Goal: Task Accomplishment & Management: Use online tool/utility

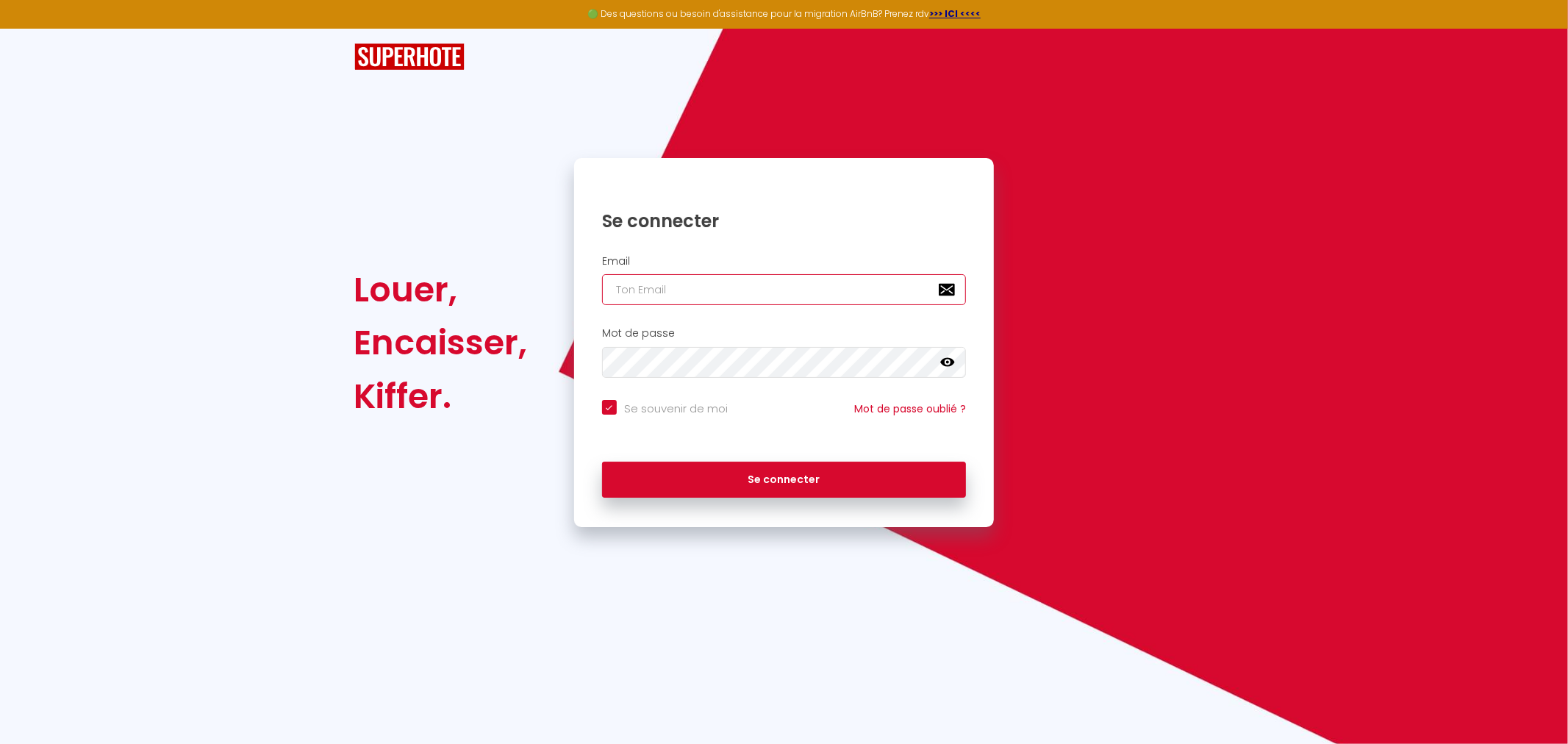
type input "[EMAIL_ADDRESS][DOMAIN_NAME]"
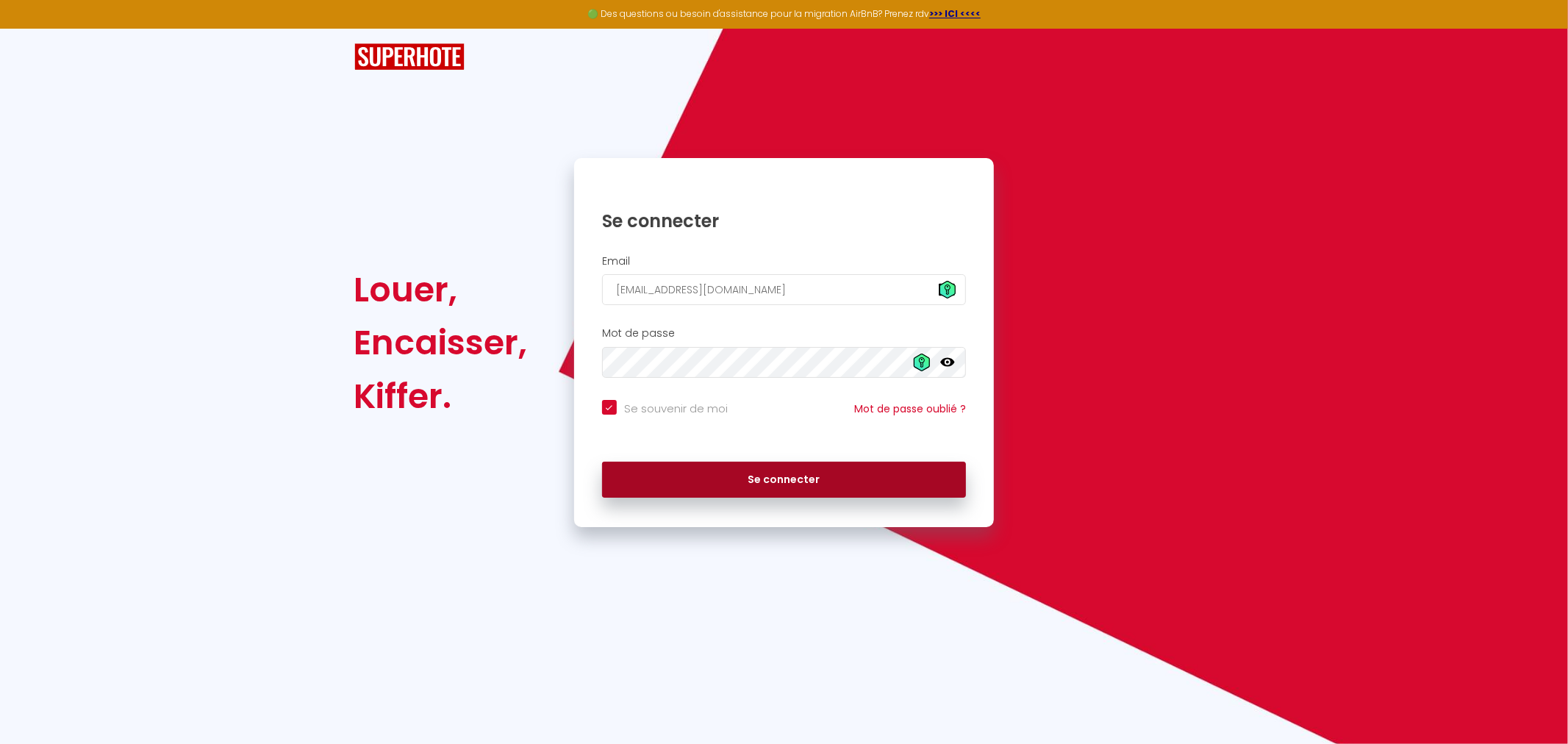
click at [824, 485] on button "Se connecter" at bounding box center [784, 480] width 364 height 37
checkbox input "true"
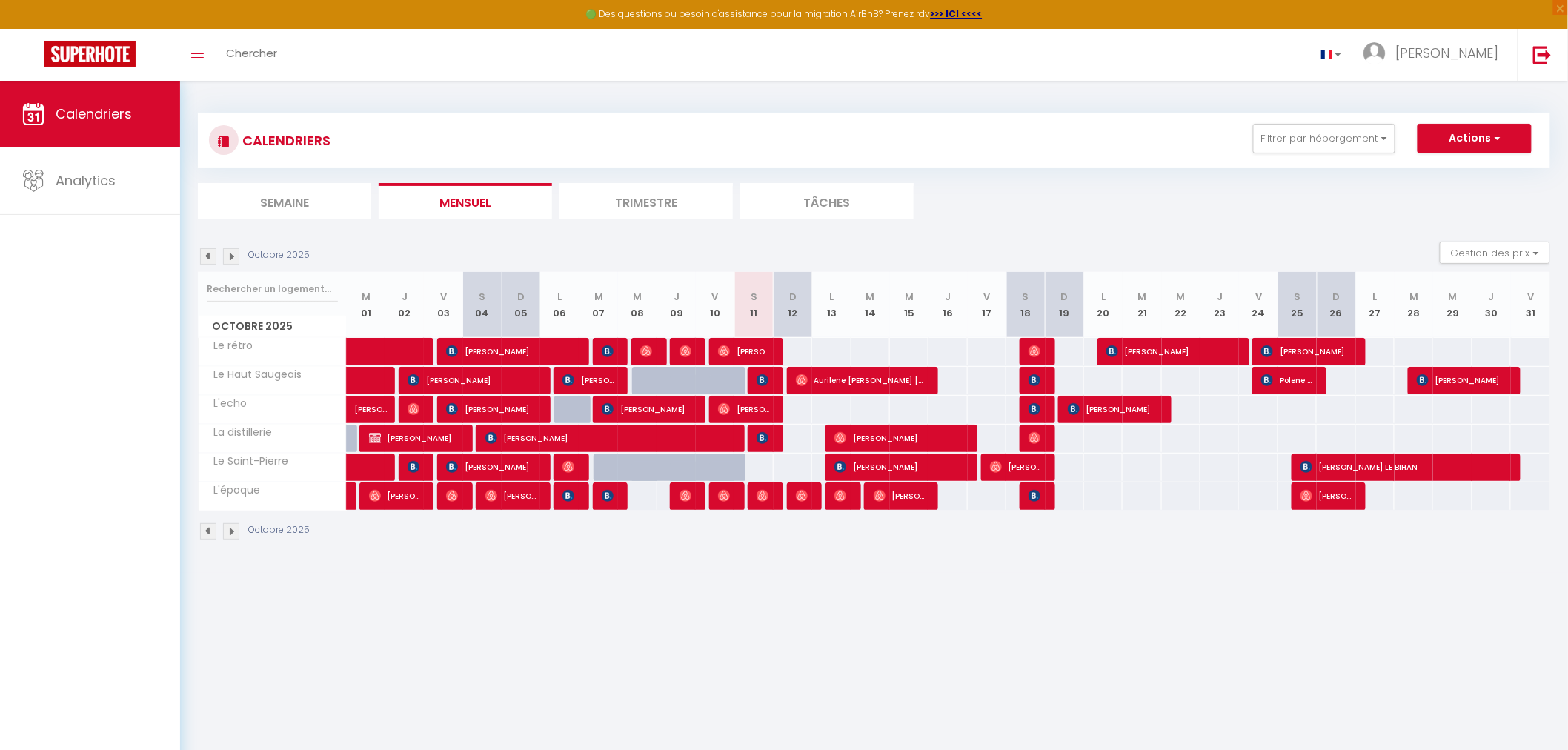
click at [208, 253] on img at bounding box center [208, 256] width 17 height 17
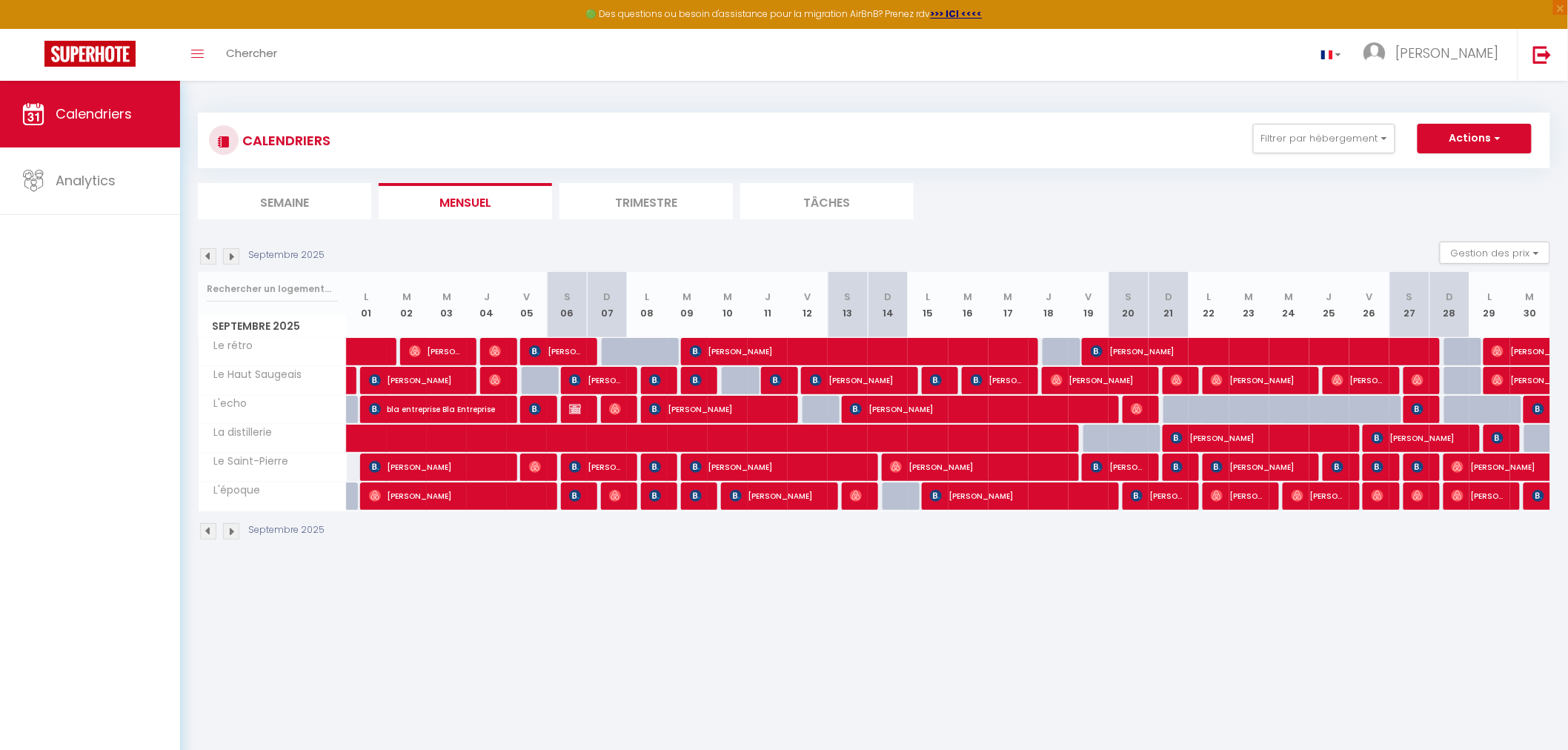
click at [238, 258] on img at bounding box center [231, 256] width 17 height 17
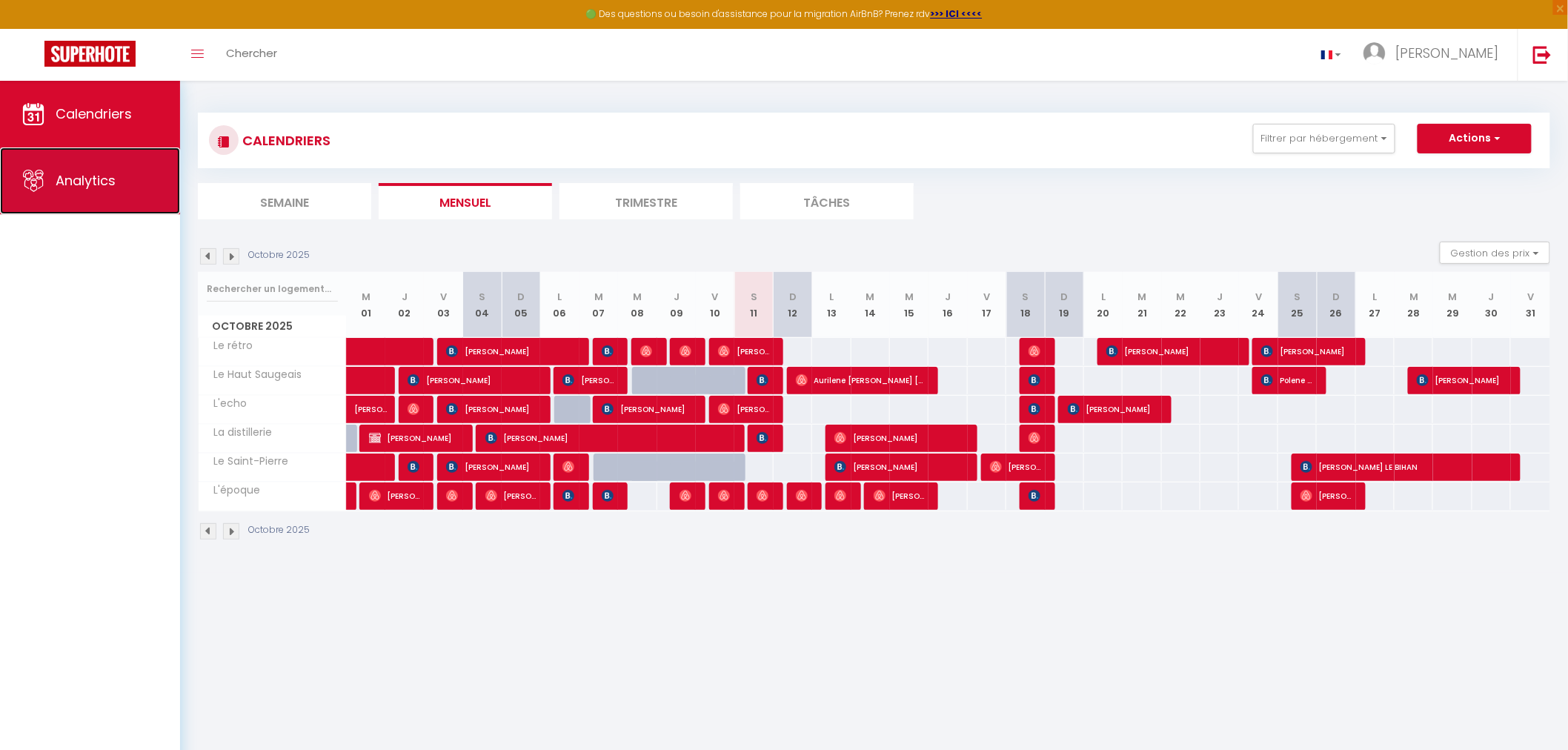
click at [115, 166] on link "Analytics" at bounding box center [90, 181] width 180 height 67
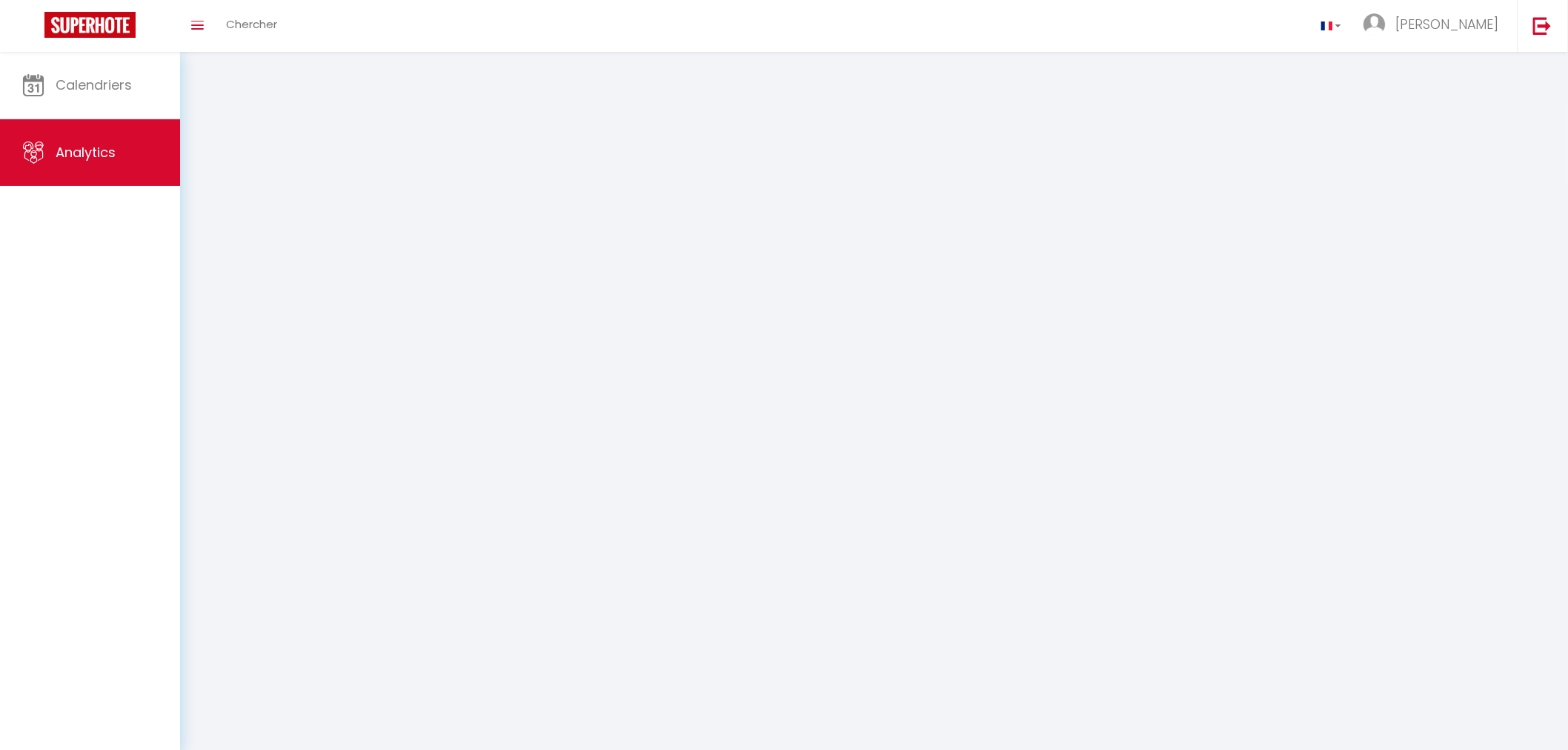
select select "2025"
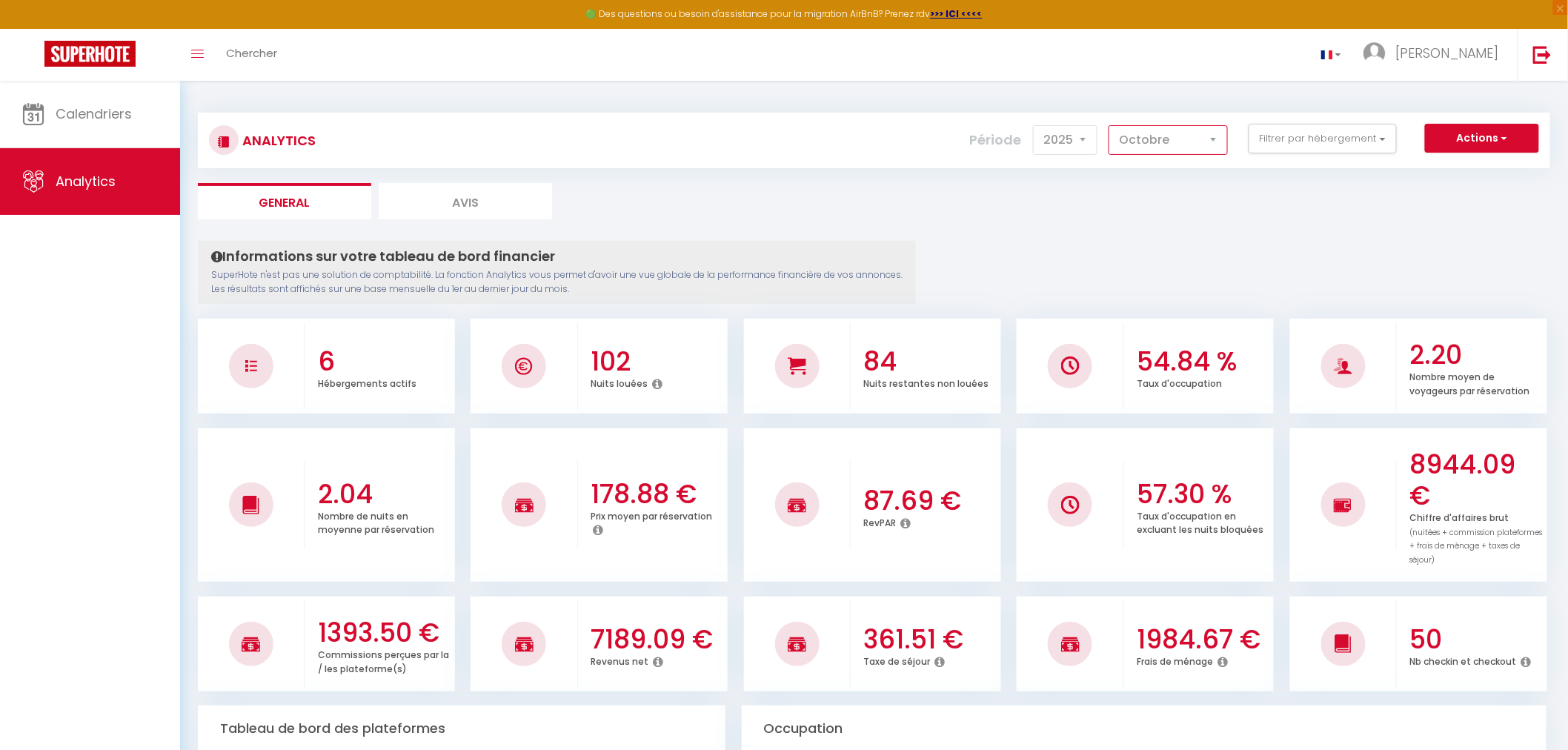
click at [1163, 144] on select "[PERSON_NAME] Mars [PERSON_NAME] Juin Juillet Août Septembre Octobre Novembre D…" at bounding box center [1168, 140] width 119 height 30
select select "9"
click at [1111, 125] on select "[PERSON_NAME] Mars [PERSON_NAME] Juin Juillet Août Septembre Octobre Novembre D…" at bounding box center [1168, 140] width 119 height 30
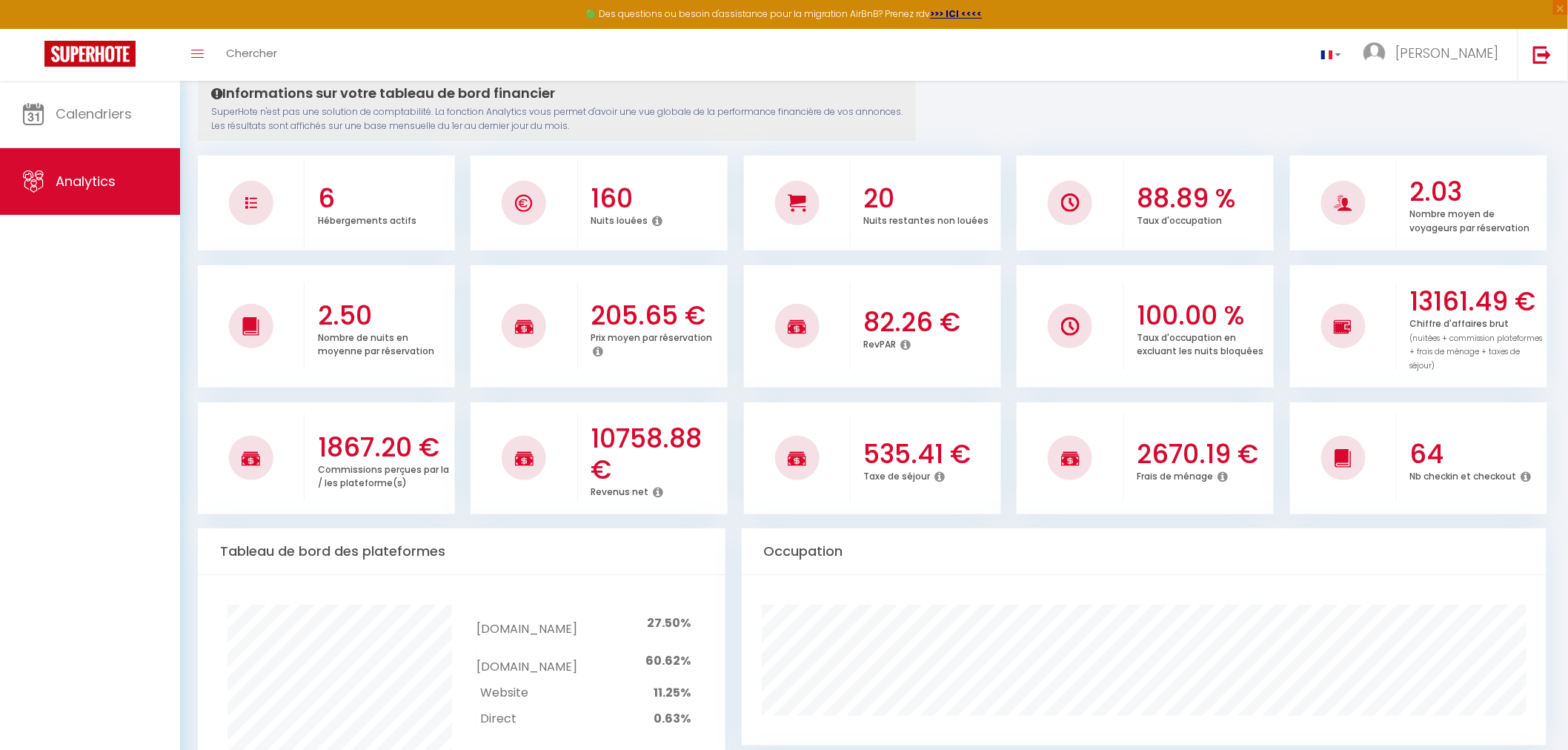
scroll to position [165, 0]
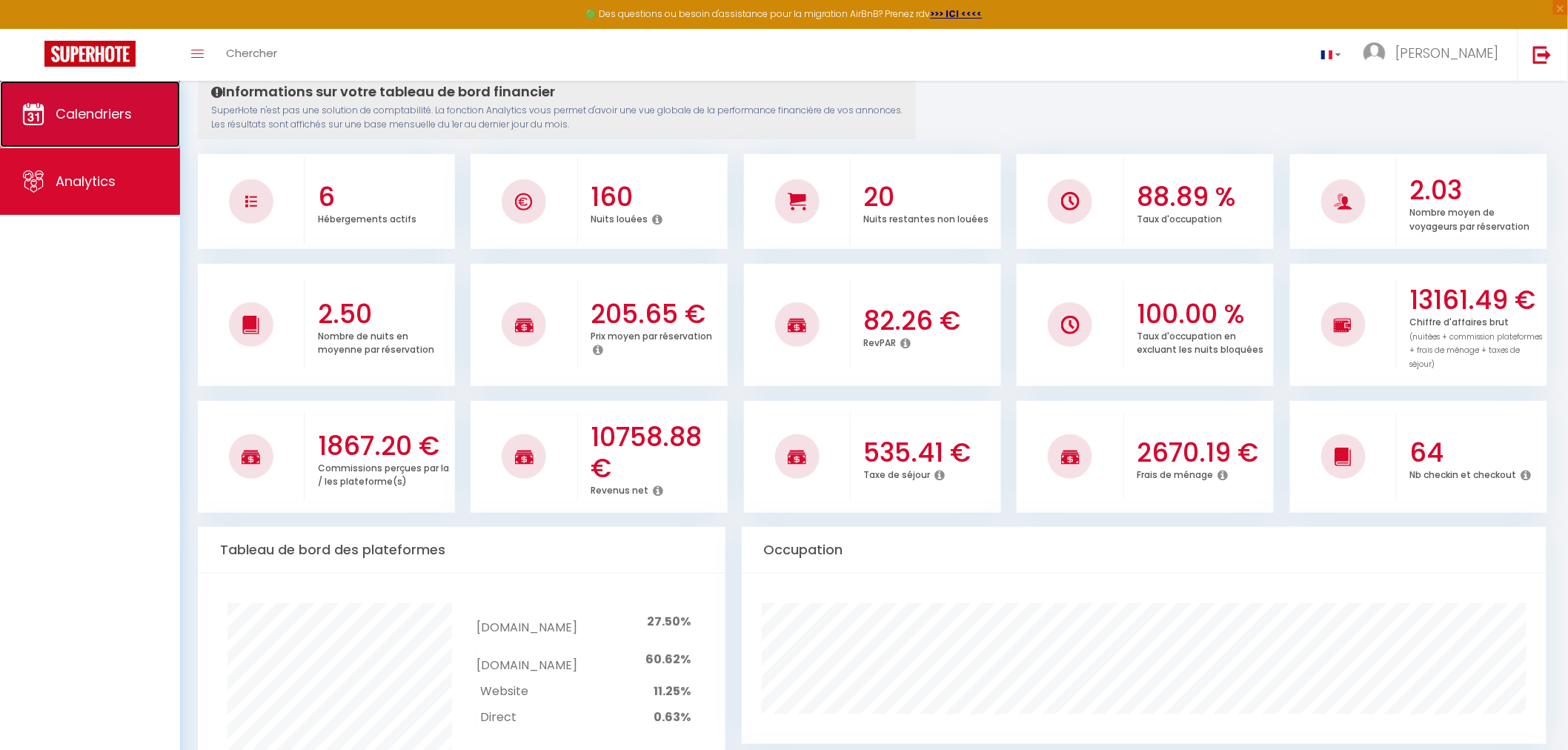
click at [137, 102] on link "Calendriers" at bounding box center [90, 115] width 180 height 67
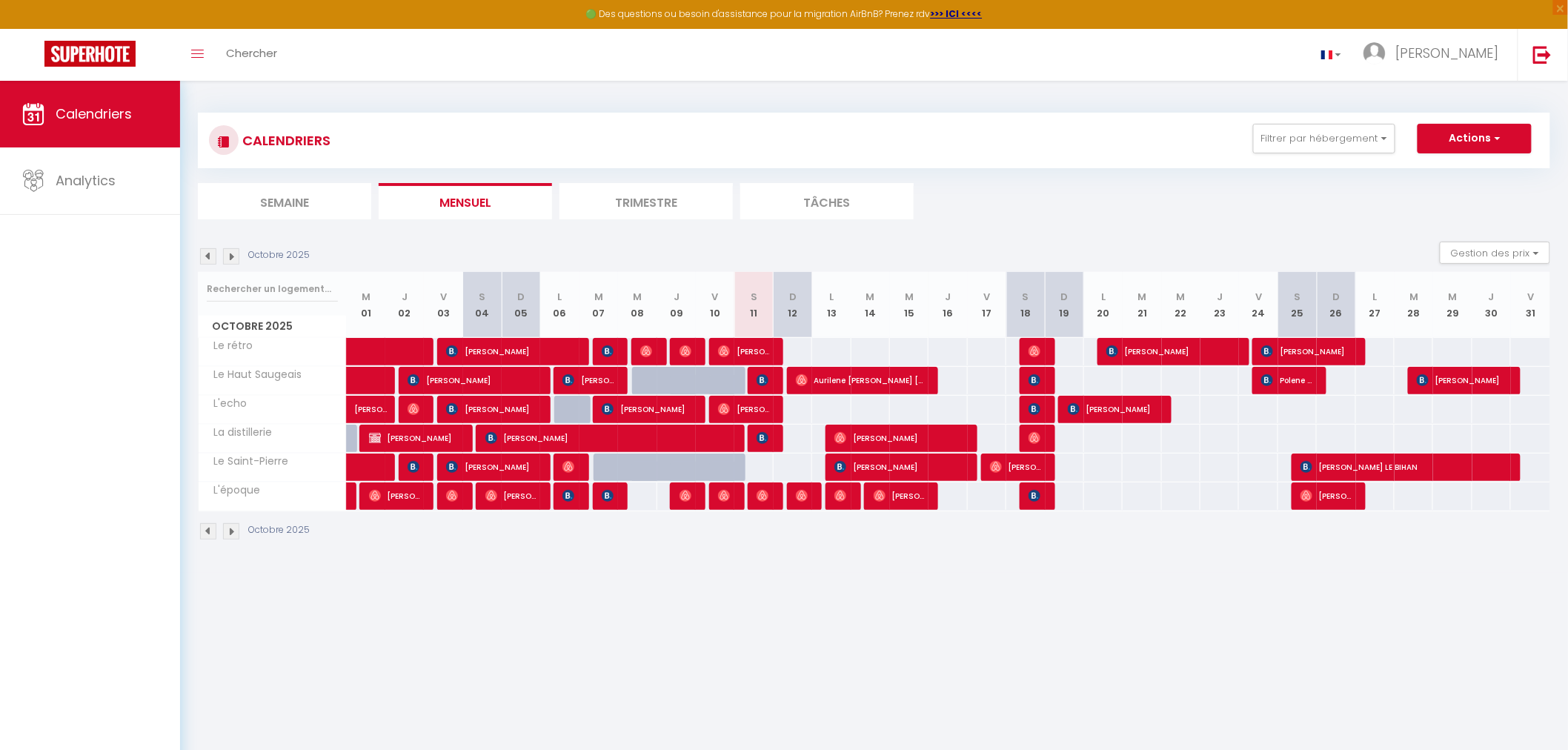
click at [211, 254] on img at bounding box center [208, 256] width 17 height 17
